Goal: Task Accomplishment & Management: Use online tool/utility

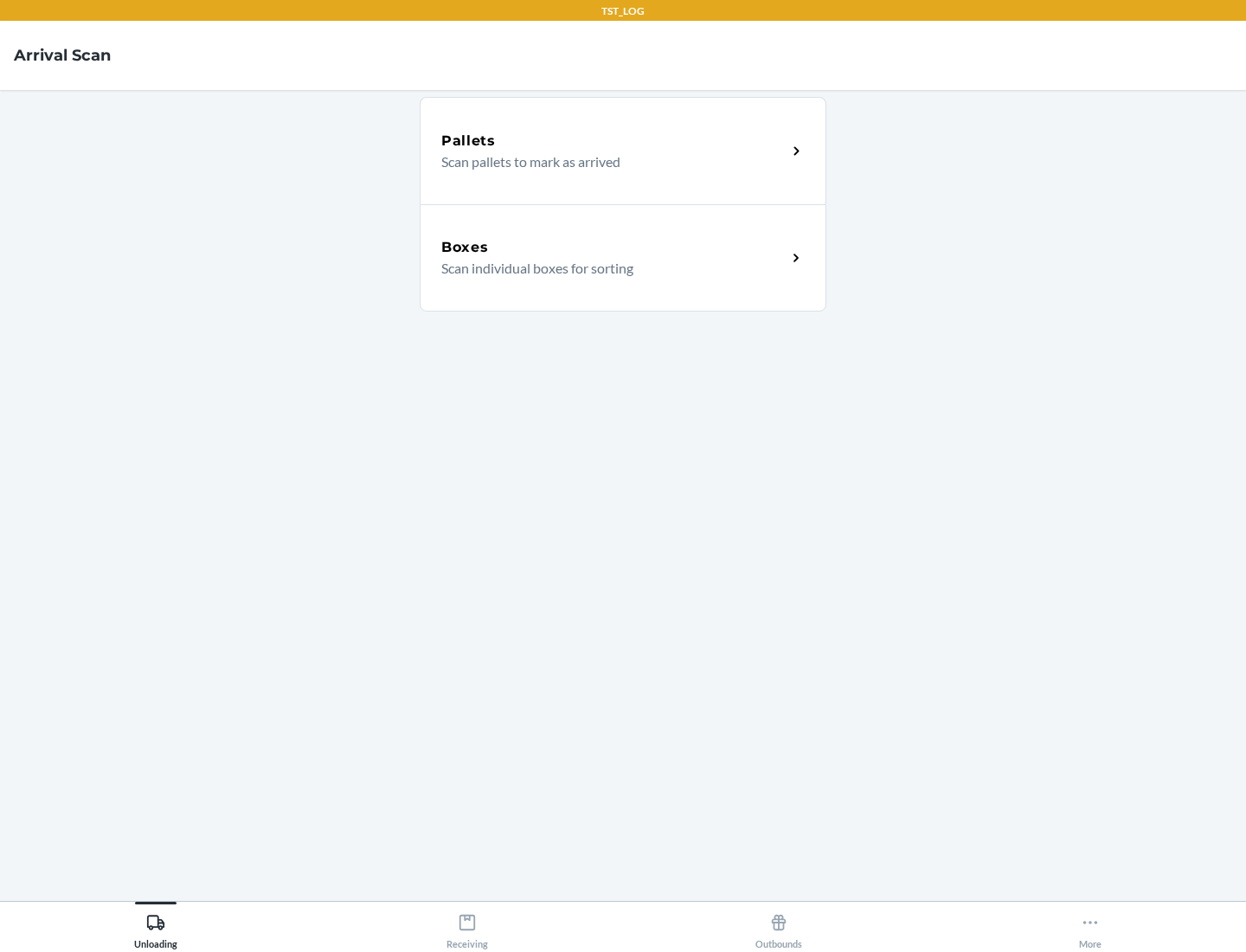
click at [614, 247] on div "Boxes" at bounding box center [614, 247] width 346 height 21
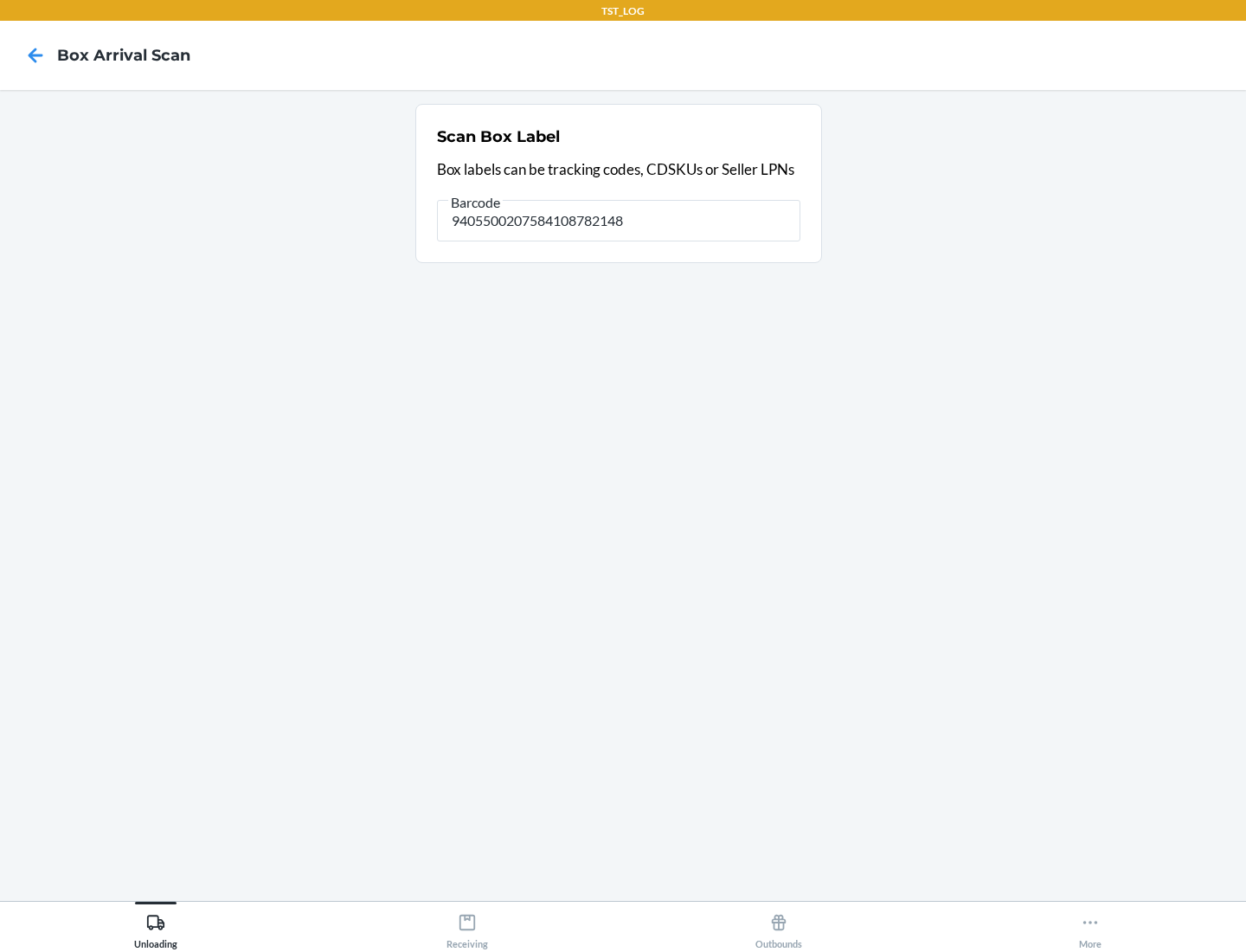
type input "9405500207584108782148"
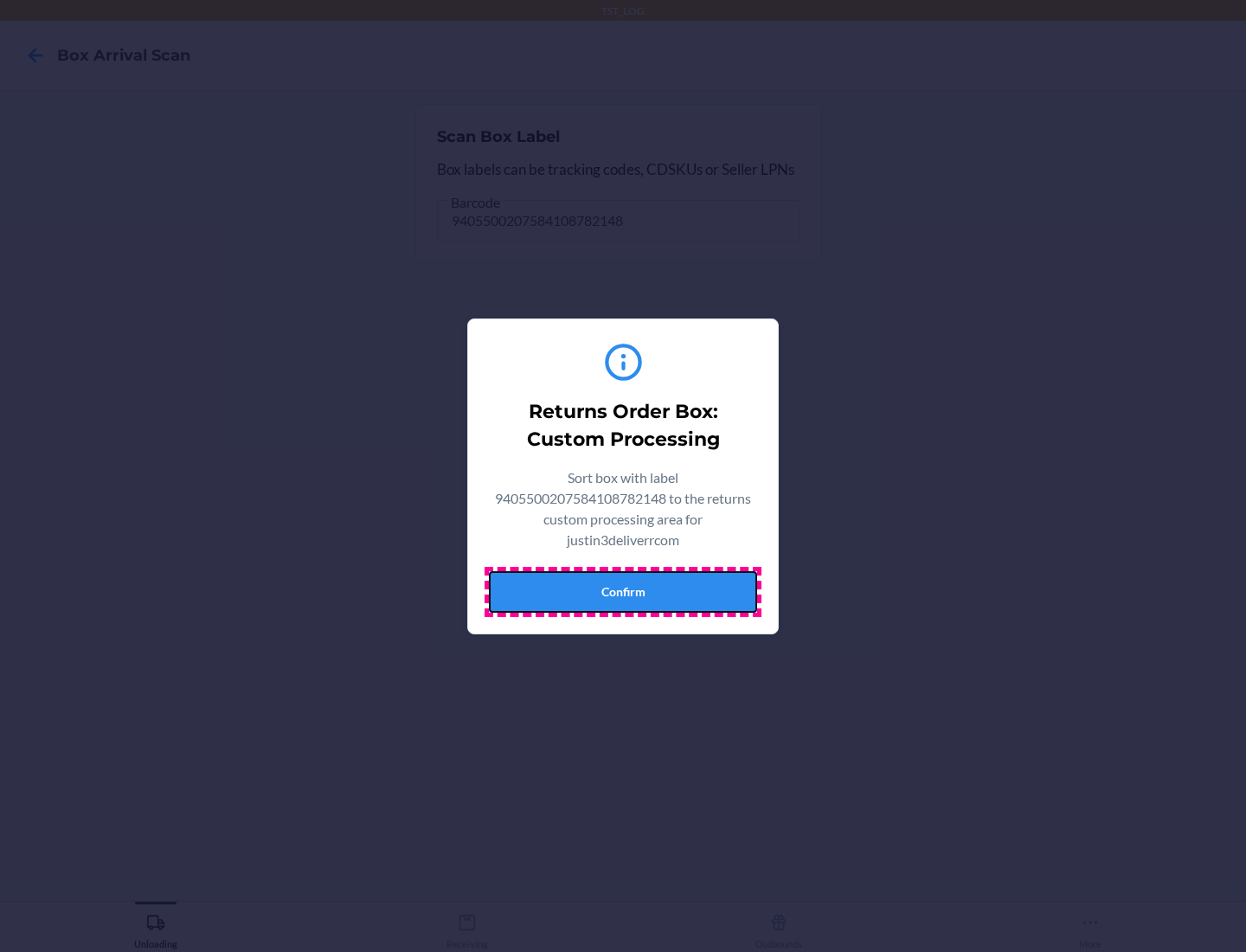
click at [623, 591] on button "Confirm" at bounding box center [623, 592] width 268 height 42
